Goal: Transaction & Acquisition: Purchase product/service

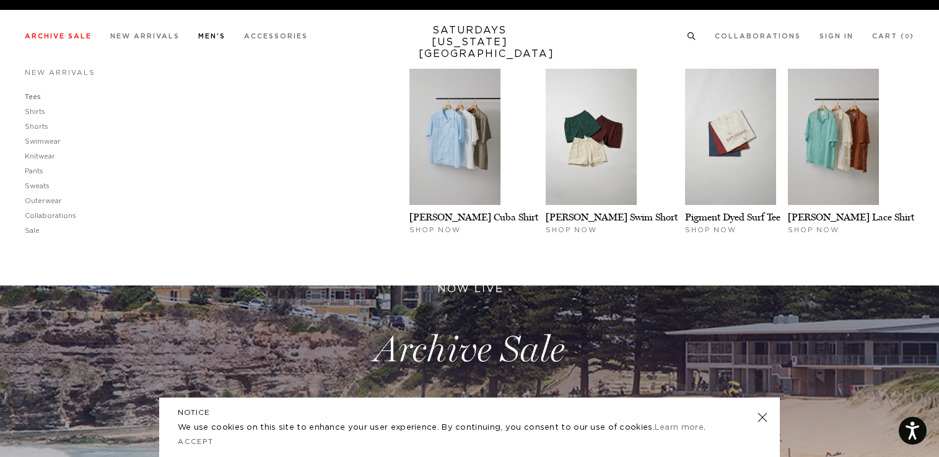
click at [31, 95] on link "Tees" at bounding box center [33, 96] width 16 height 7
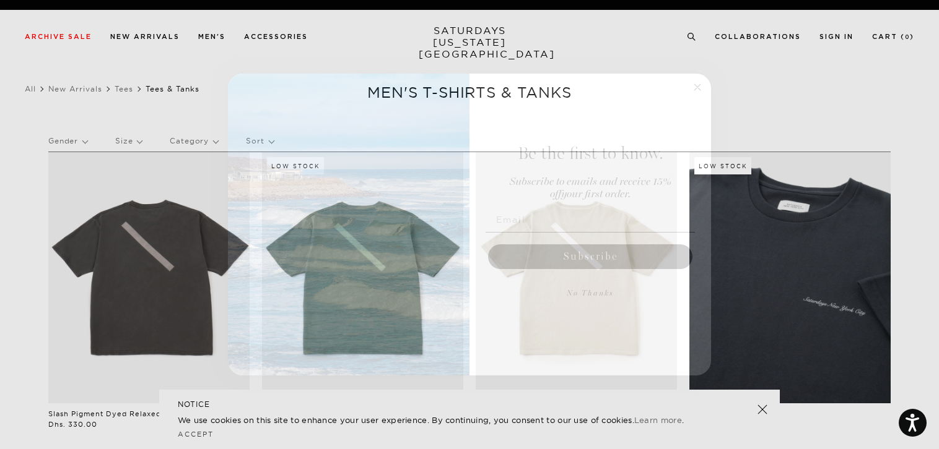
click at [693, 88] on circle "Close dialog" at bounding box center [697, 87] width 14 height 14
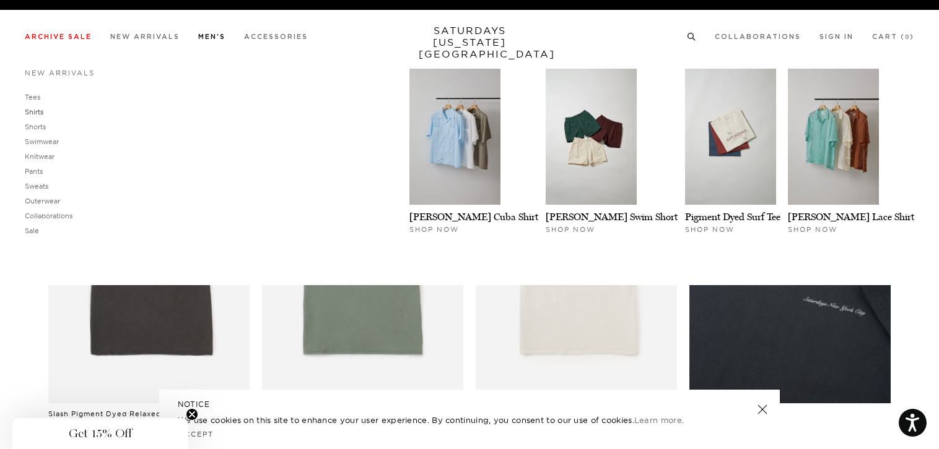
click at [40, 110] on link "Shirts" at bounding box center [34, 112] width 19 height 9
